Goal: Navigation & Orientation: Go to known website

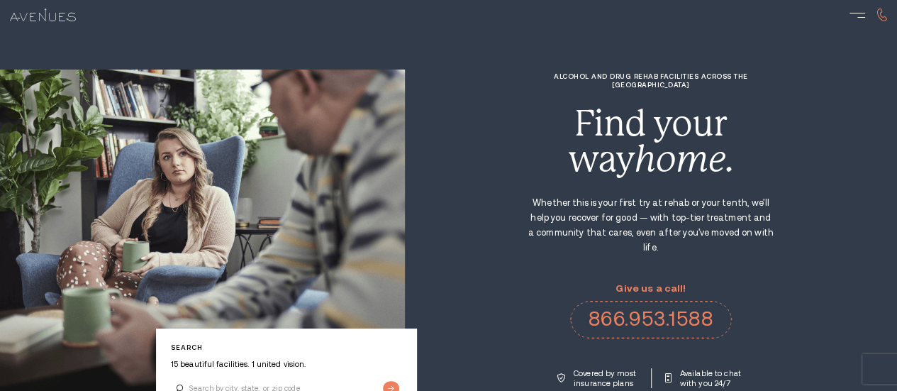
click at [0, 0] on img at bounding box center [0, 0] width 0 height 0
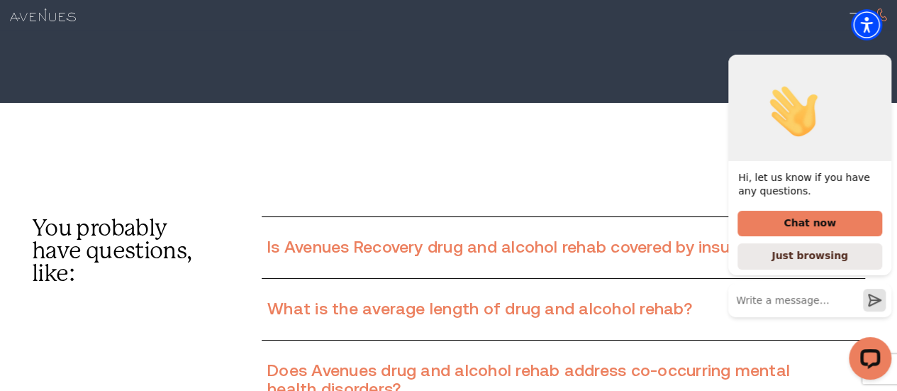
scroll to position [7843, 0]
